Goal: Check status: Check status

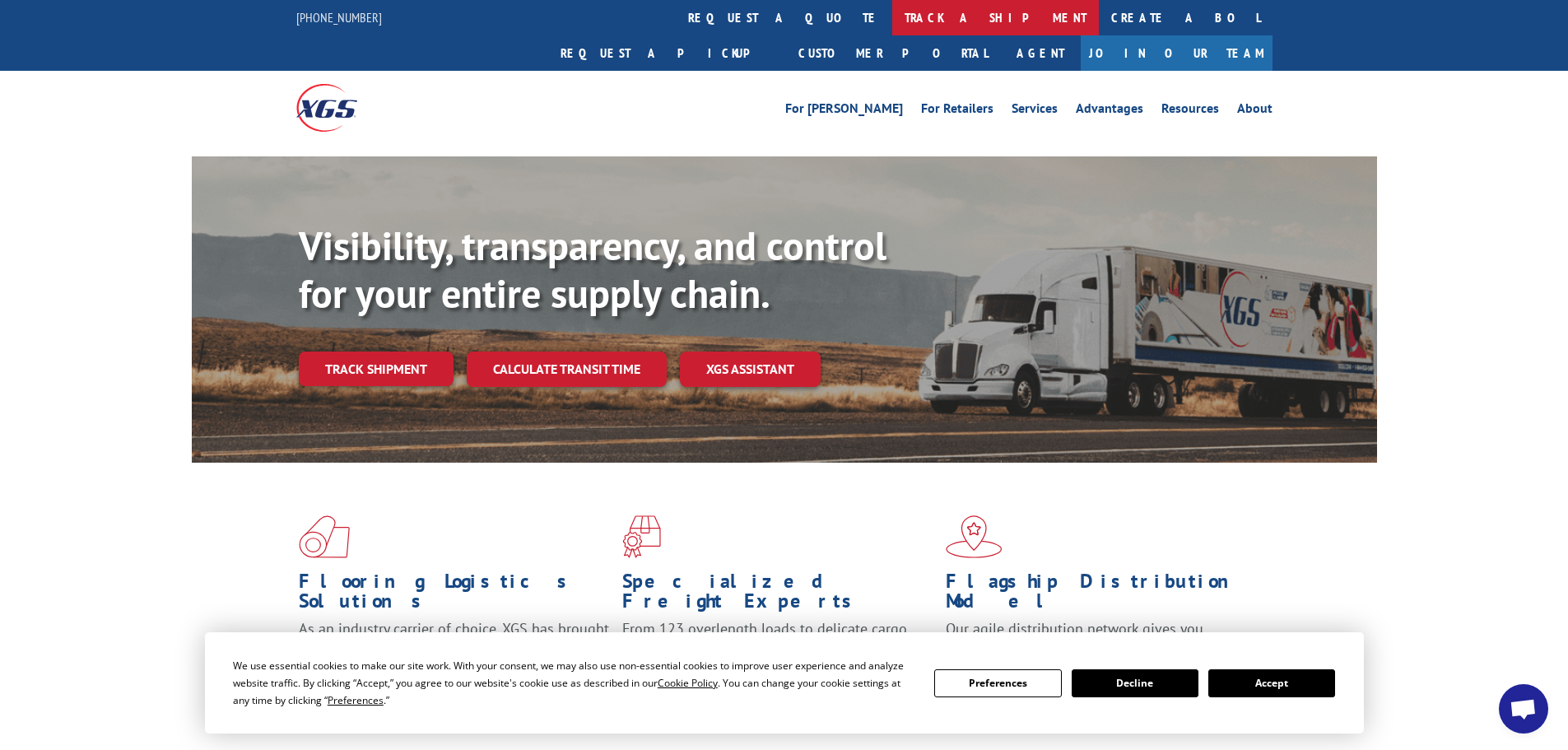
click at [892, 11] on link "track a shipment" at bounding box center [995, 18] width 207 height 36
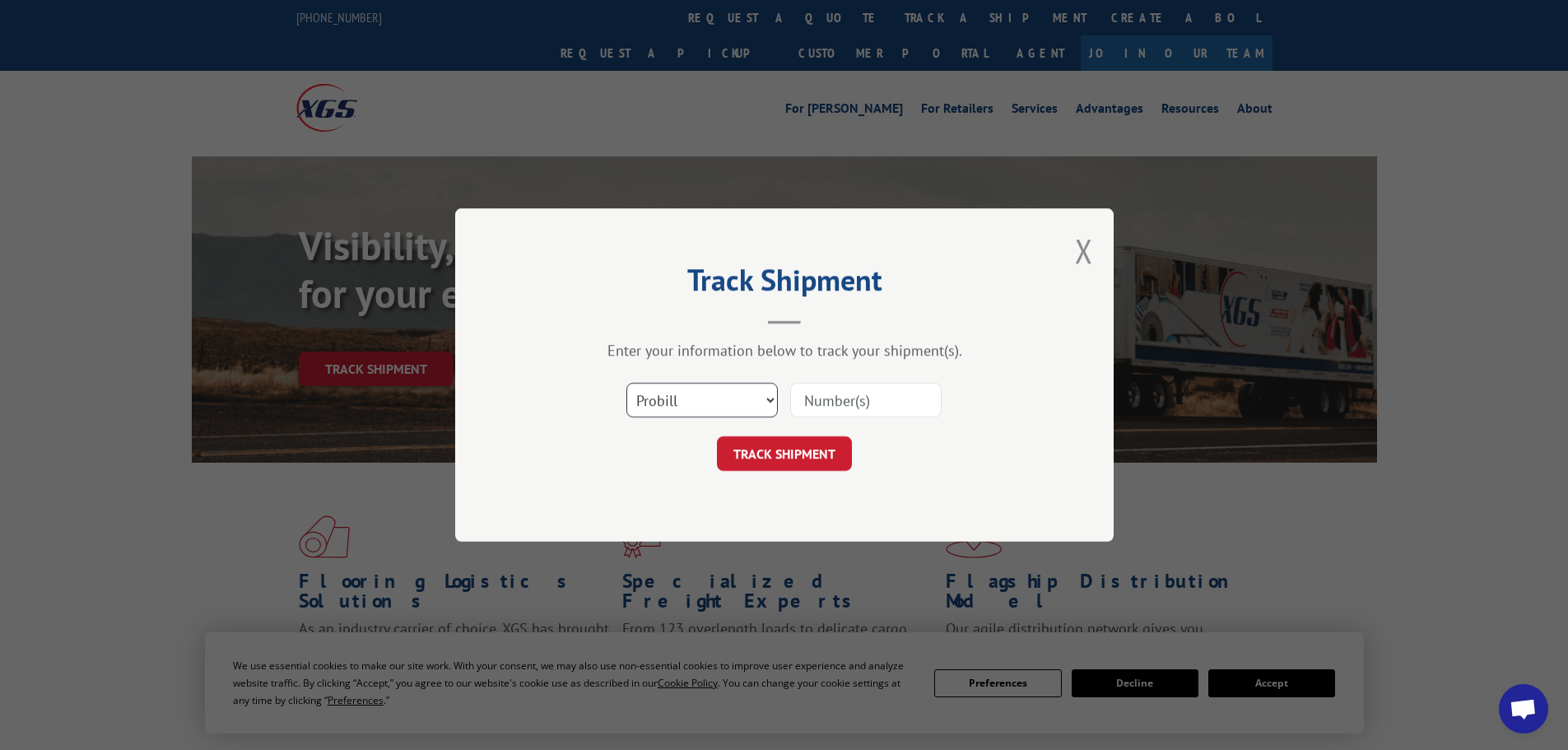
click at [763, 404] on select "Select category... Probill BOL PO" at bounding box center [701, 400] width 151 height 35
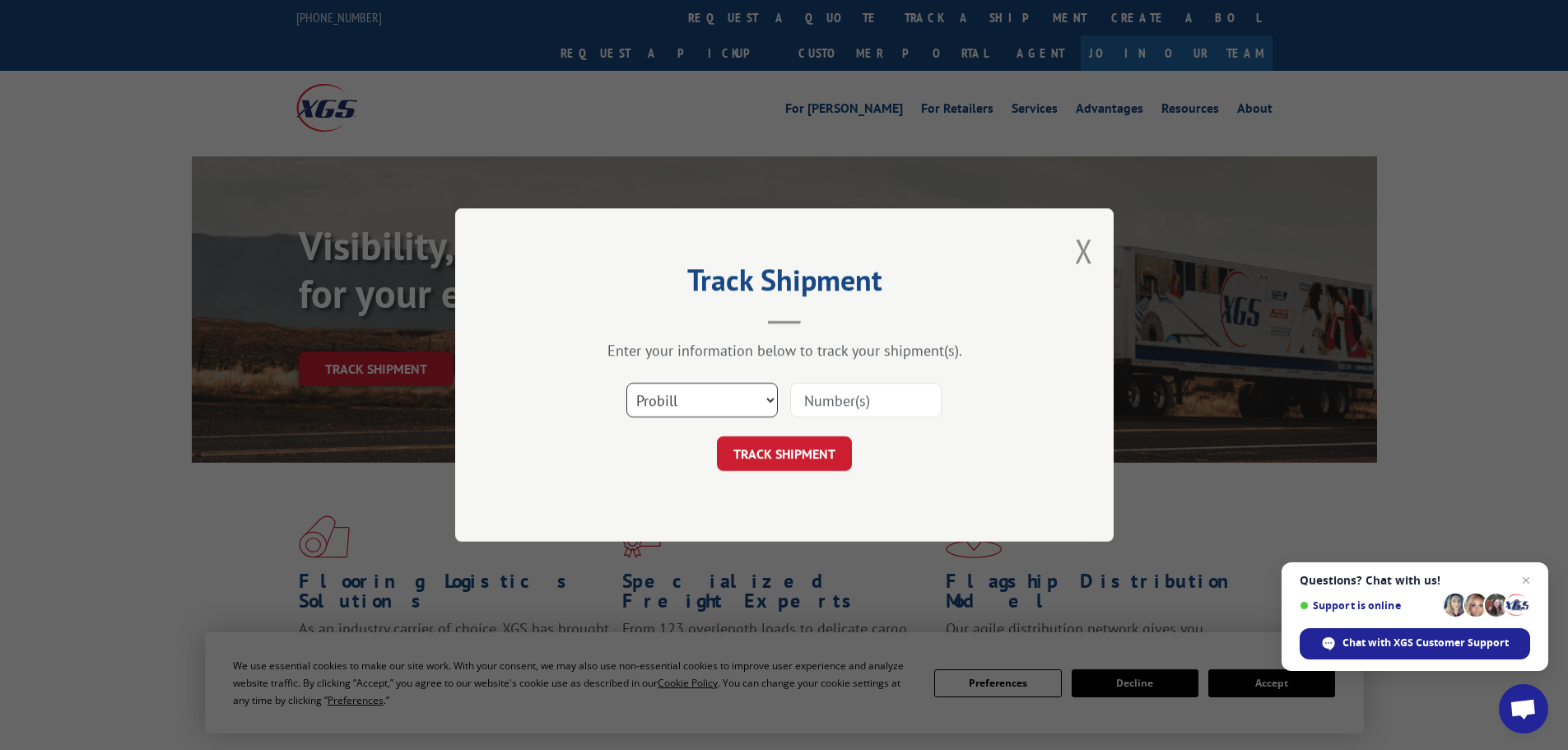
select select "bol"
click at [626, 383] on select "Select category... Probill BOL PO" at bounding box center [701, 400] width 151 height 35
click at [830, 396] on input at bounding box center [866, 400] width 151 height 35
paste input "31425085"
type input "31425085"
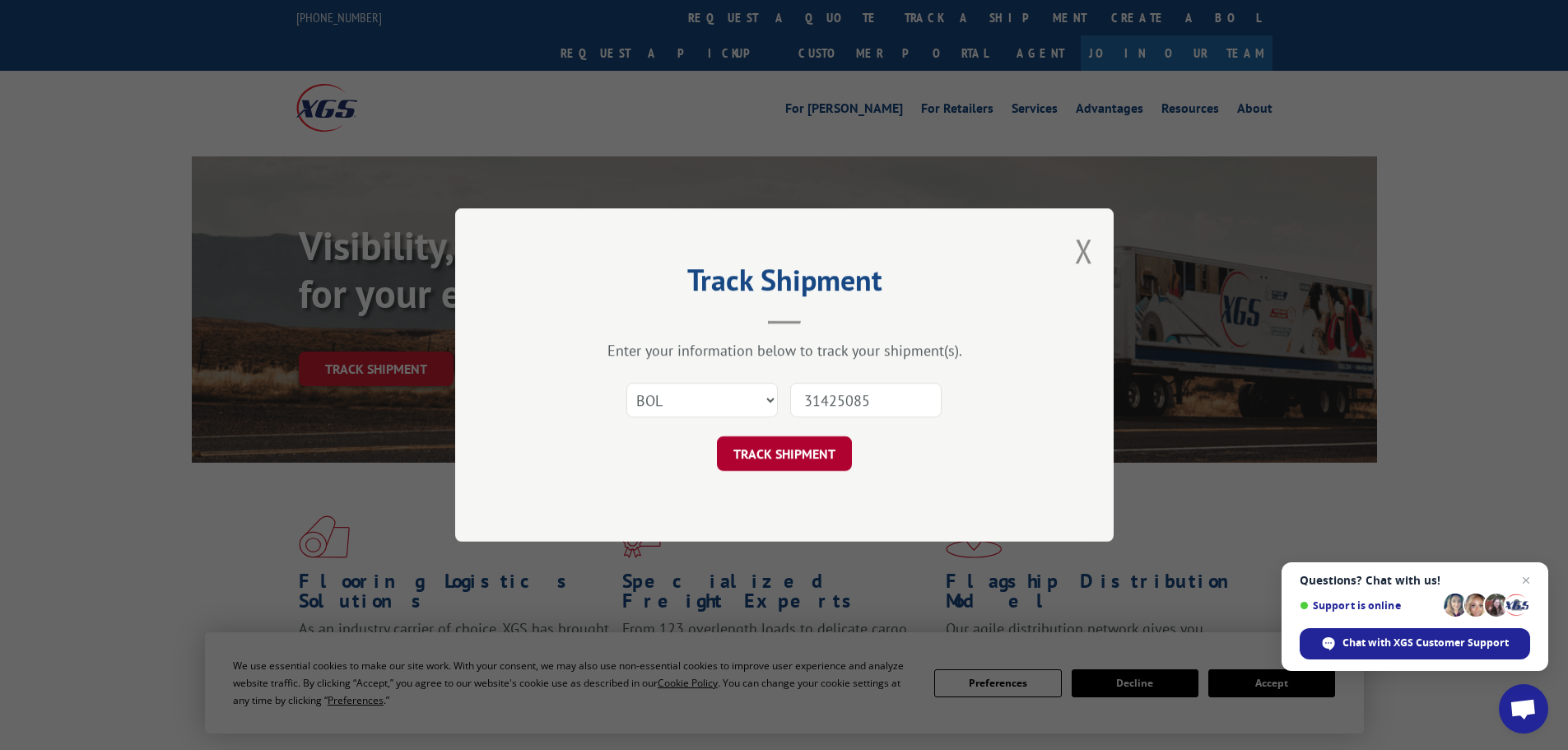
click at [823, 462] on button "TRACK SHIPMENT" at bounding box center [784, 453] width 135 height 35
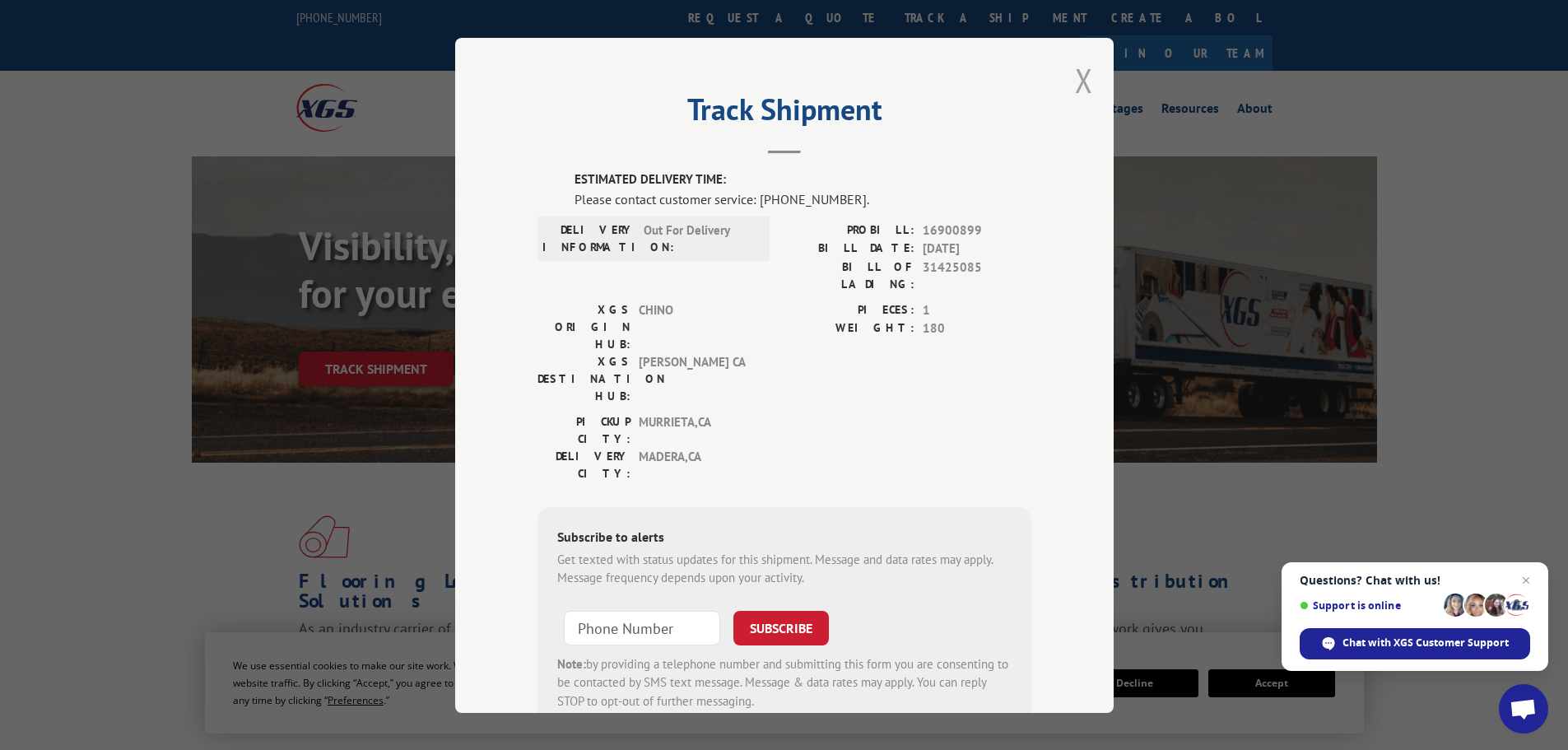
click at [1074, 80] on button "Close modal" at bounding box center [1083, 80] width 18 height 44
